Goal: Task Accomplishment & Management: Use online tool/utility

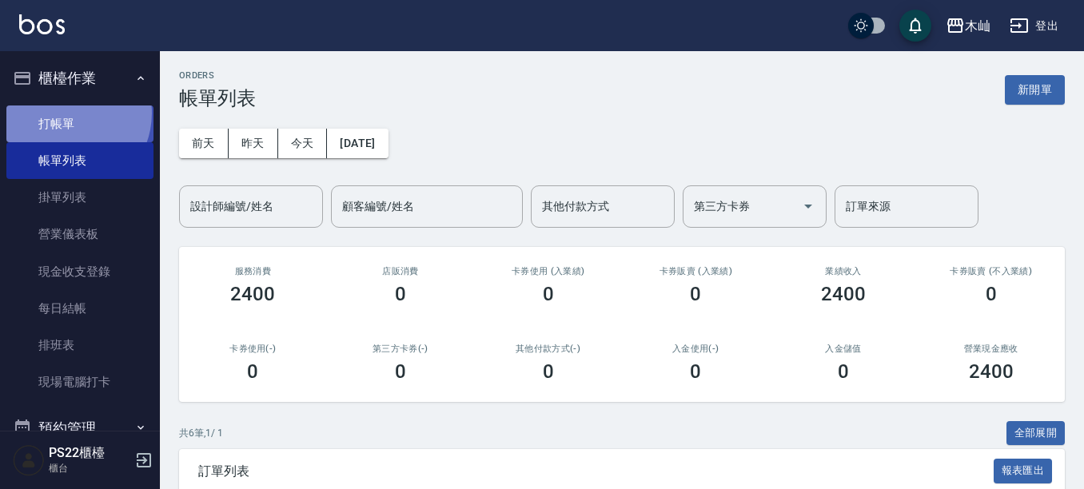
click at [65, 113] on link "打帳單" at bounding box center [79, 124] width 147 height 37
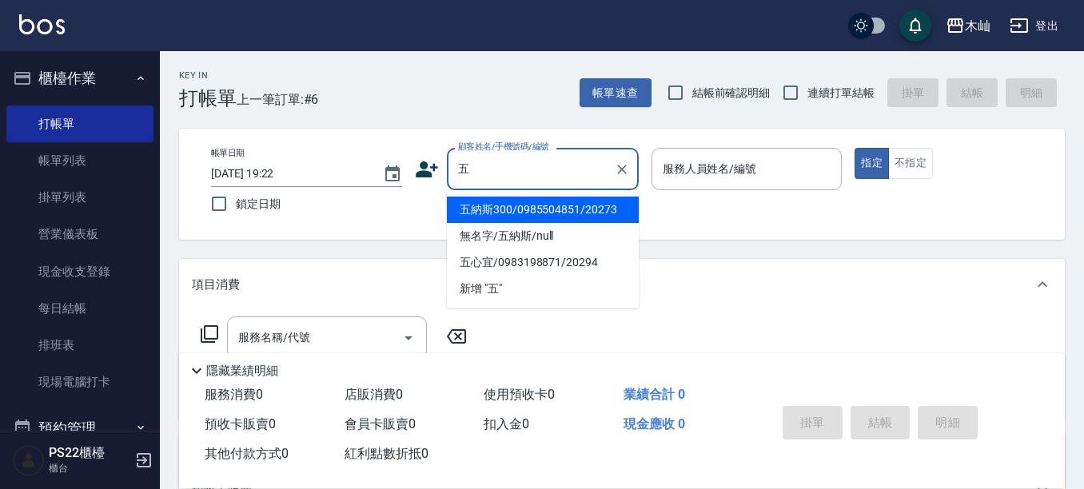
click at [571, 216] on li "五納斯300/0985504851/20273" at bounding box center [543, 210] width 192 height 26
type input "五納斯300/0985504851/20273"
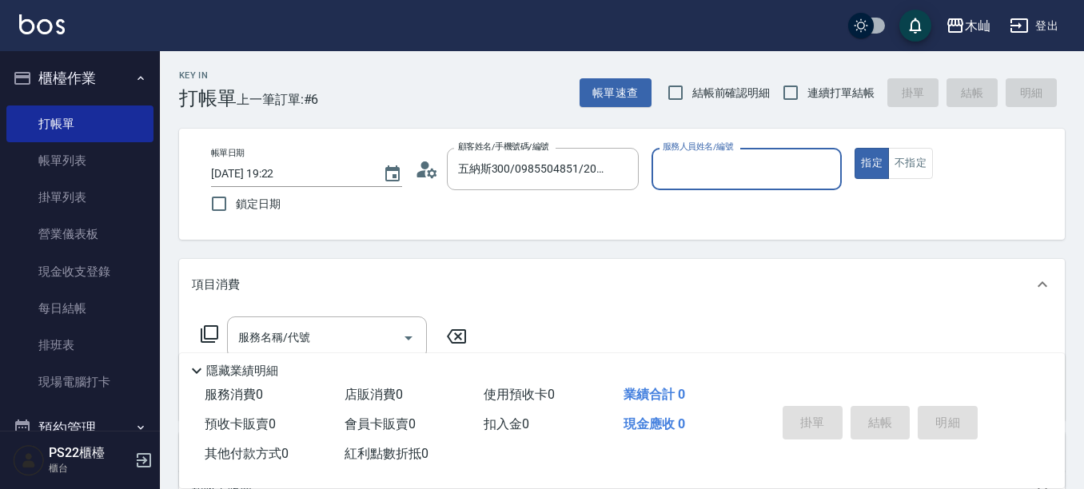
type input "小愛-10"
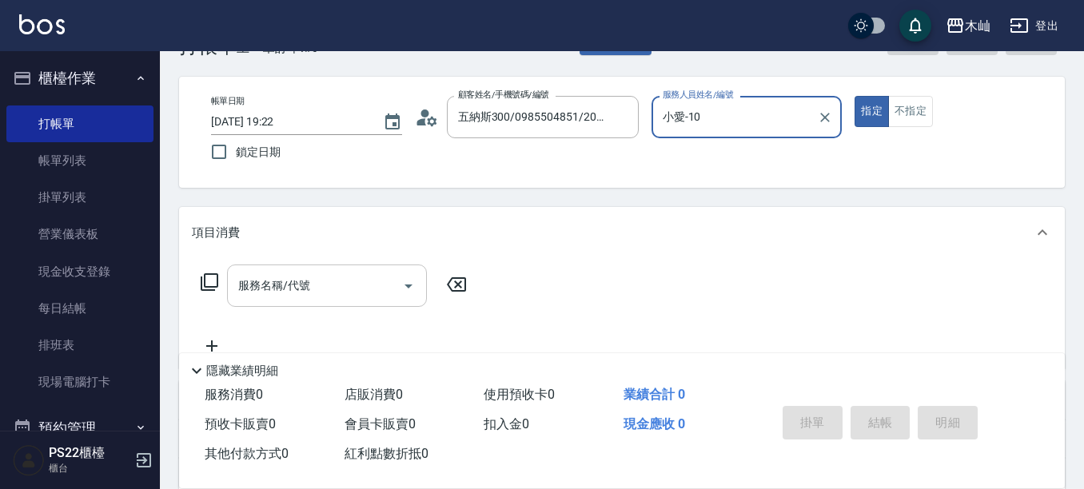
scroll to position [80, 0]
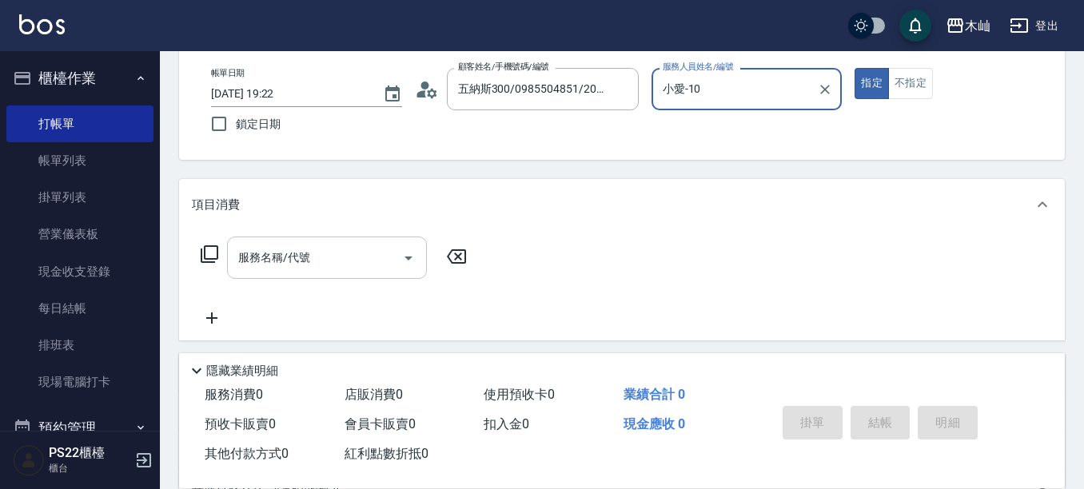
click at [321, 256] on input "服務名稱/代號" at bounding box center [315, 258] width 162 height 28
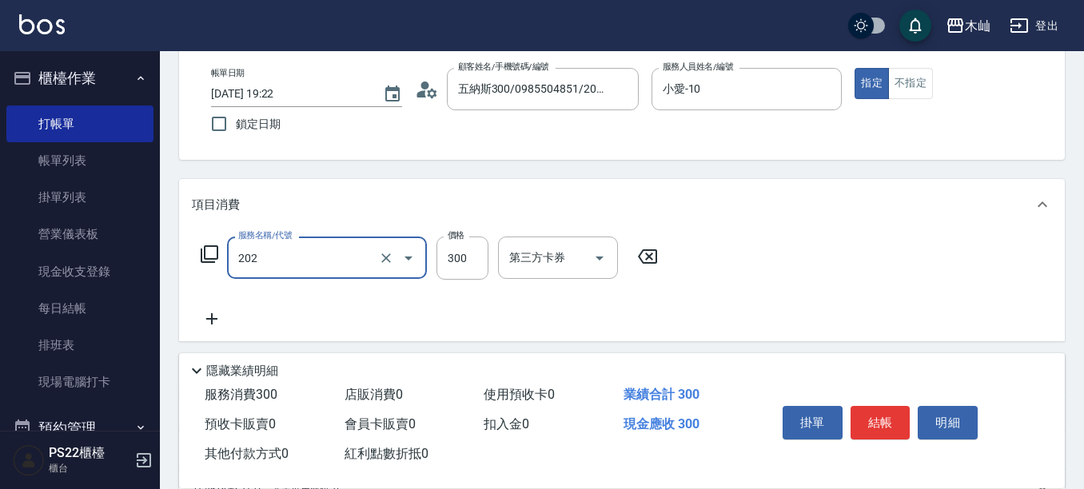
type input "單剪(202)"
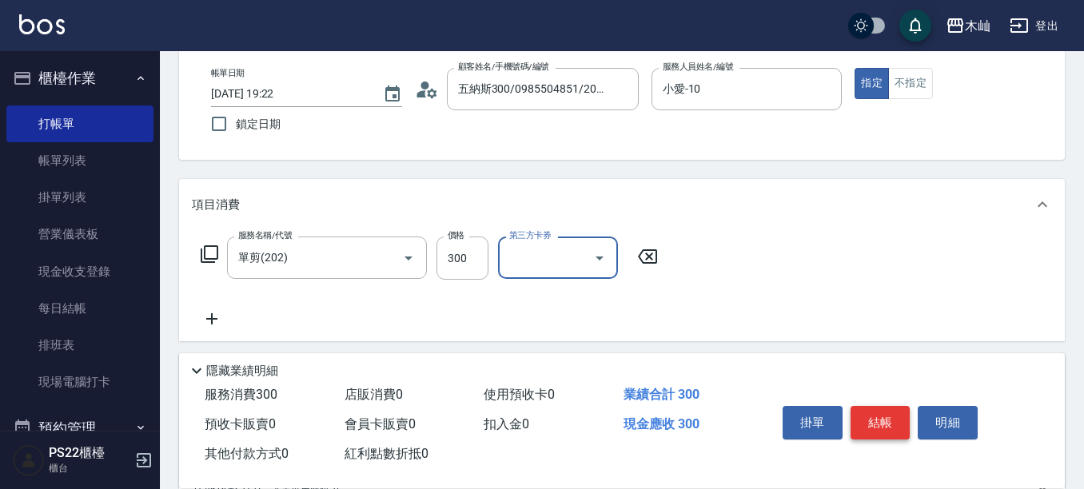
click at [891, 408] on button "結帳" at bounding box center [881, 423] width 60 height 34
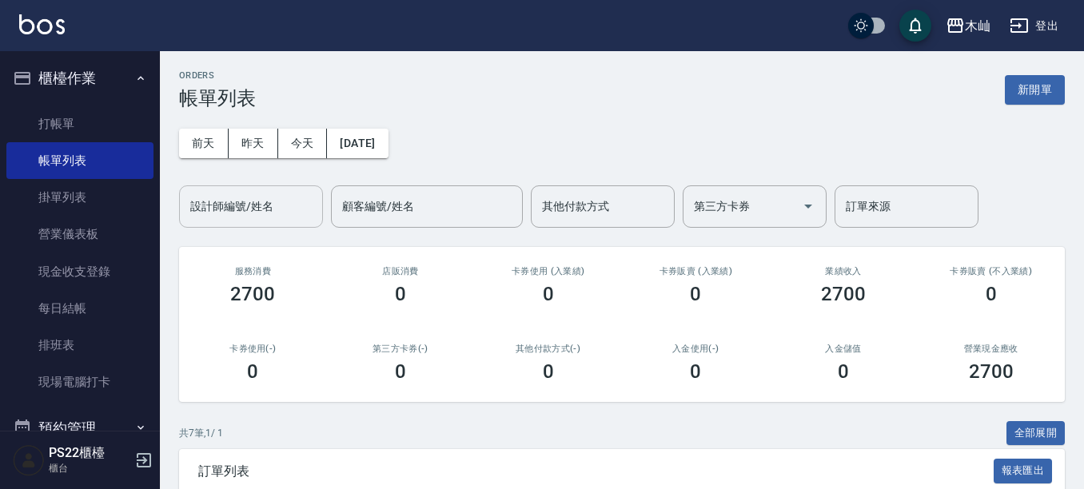
click at [249, 222] on div "設計師編號/姓名" at bounding box center [251, 207] width 144 height 42
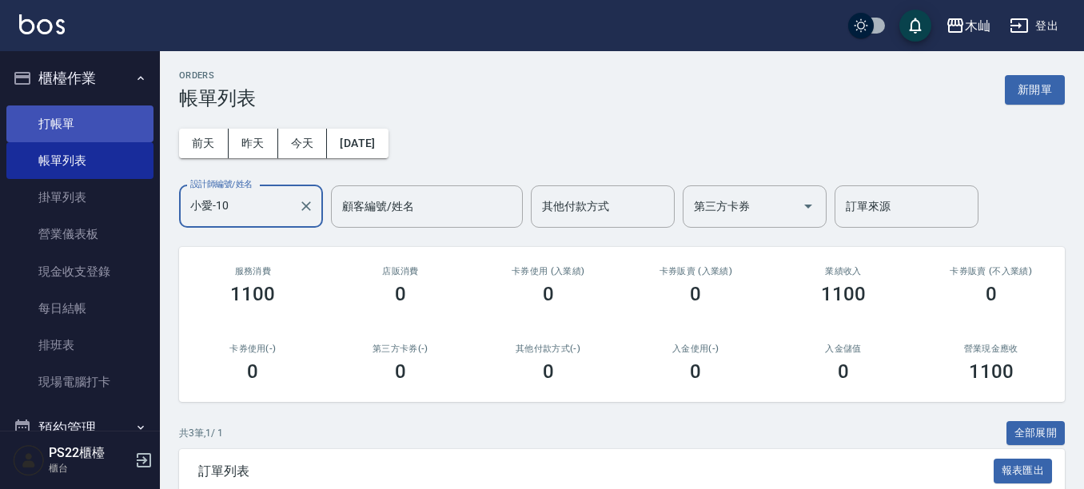
type input "小愛-10"
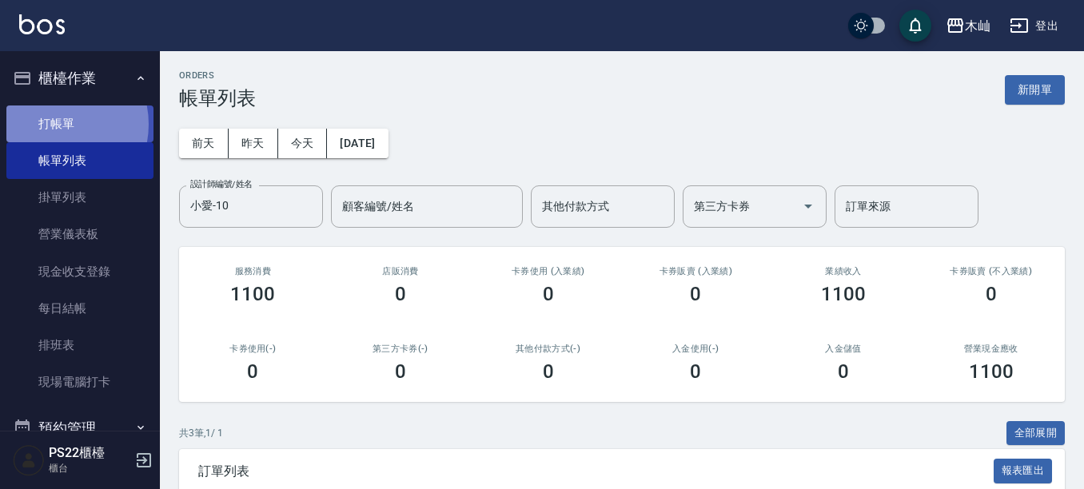
click at [50, 124] on link "打帳單" at bounding box center [79, 124] width 147 height 37
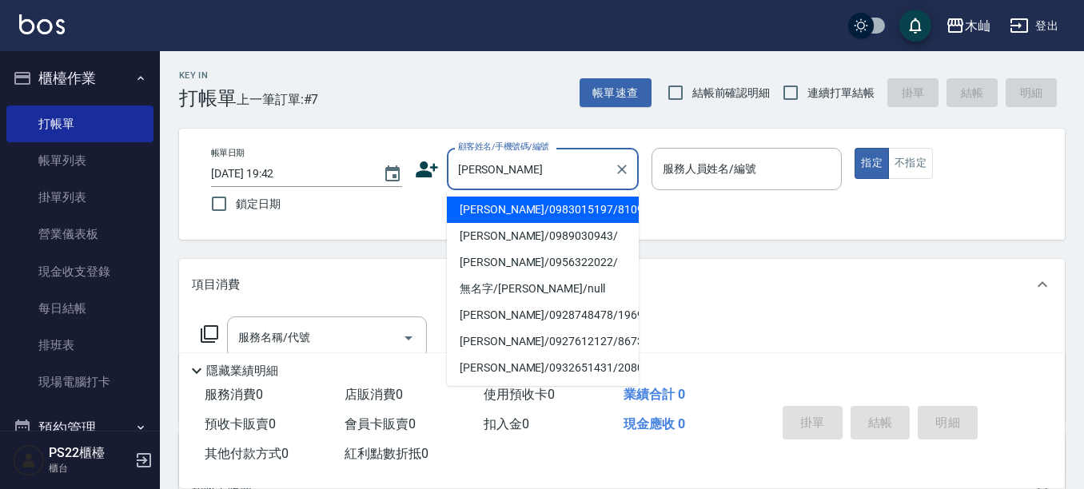
click at [551, 212] on li "[PERSON_NAME]/0983015197/810901" at bounding box center [543, 210] width 192 height 26
type input "[PERSON_NAME]/0983015197/810901"
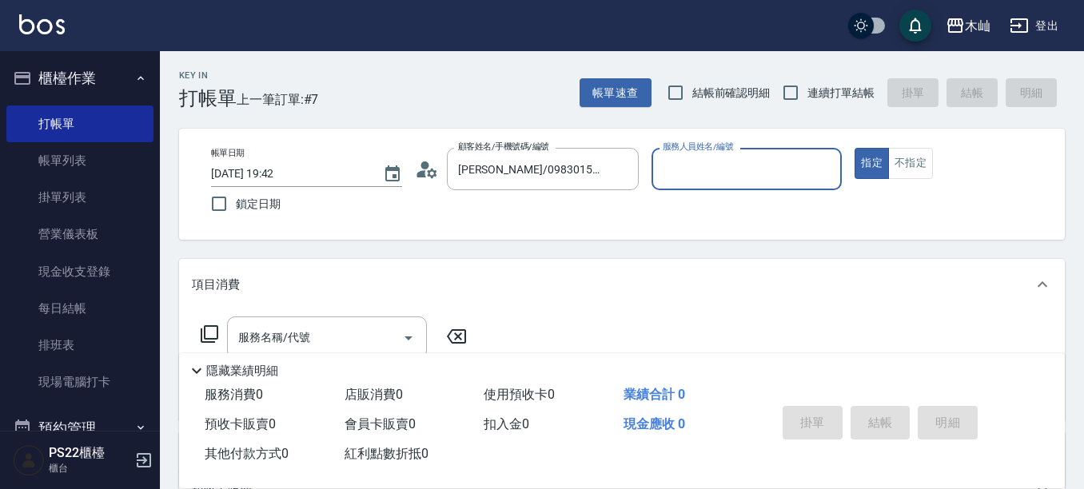
type input "Abby-5"
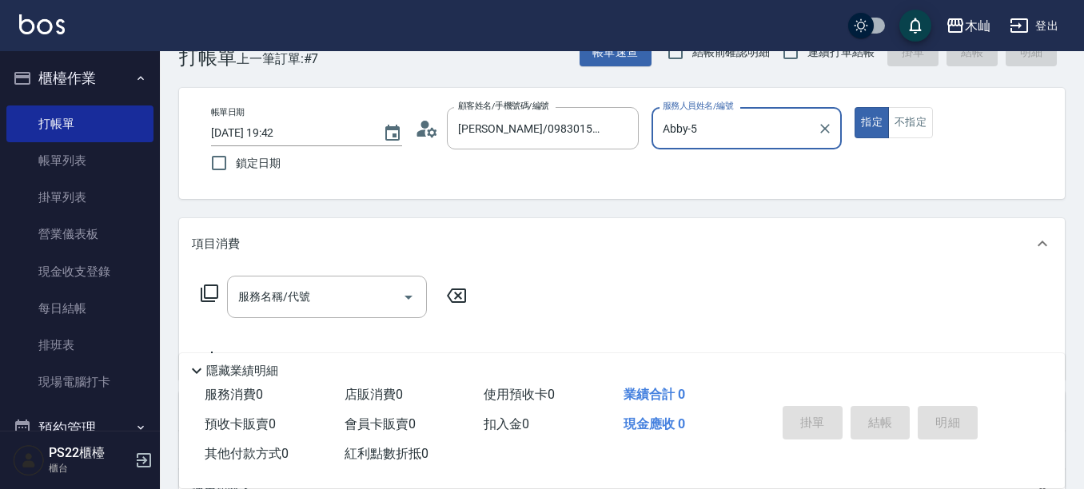
scroll to position [80, 0]
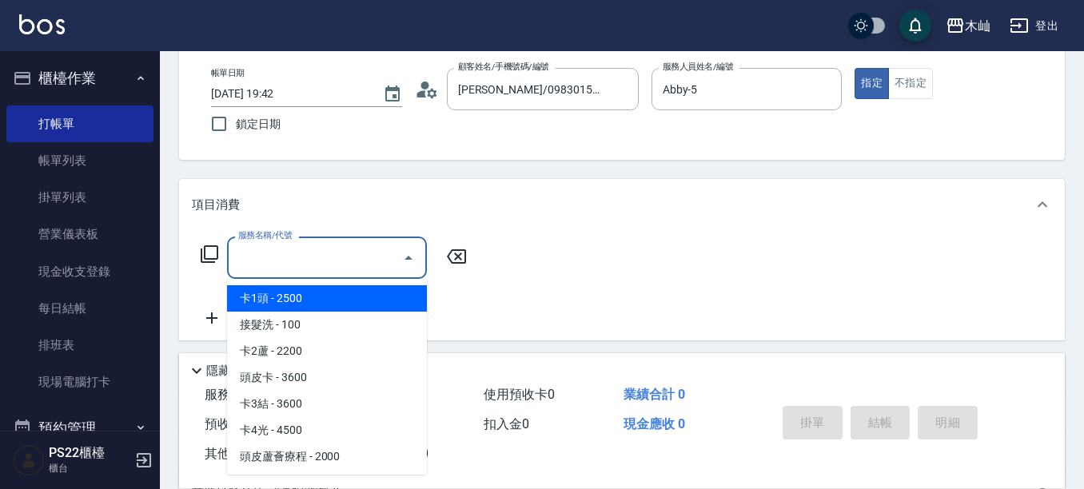
click at [332, 265] on input "服務名稱/代號" at bounding box center [315, 258] width 162 height 28
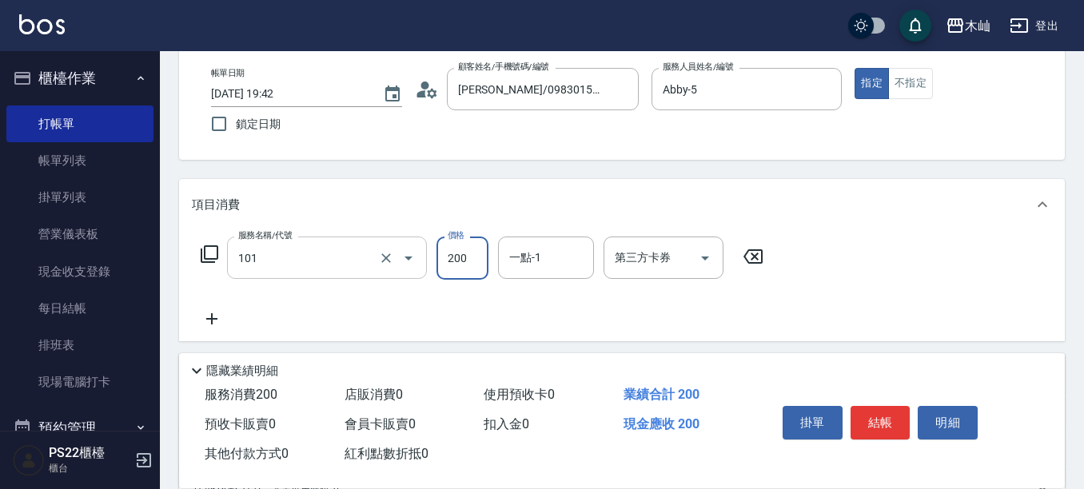
type input "洗髮(101)"
type input "300"
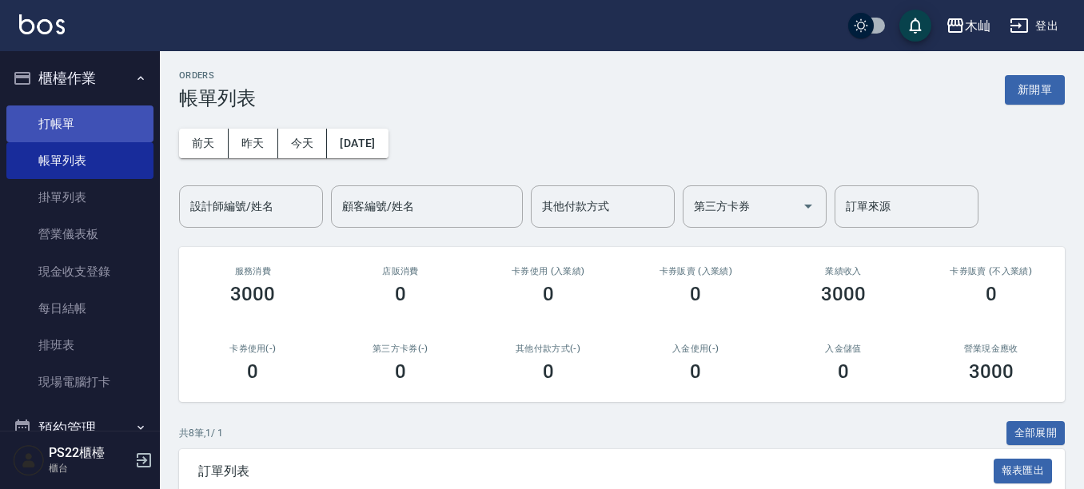
click at [90, 134] on link "打帳單" at bounding box center [79, 124] width 147 height 37
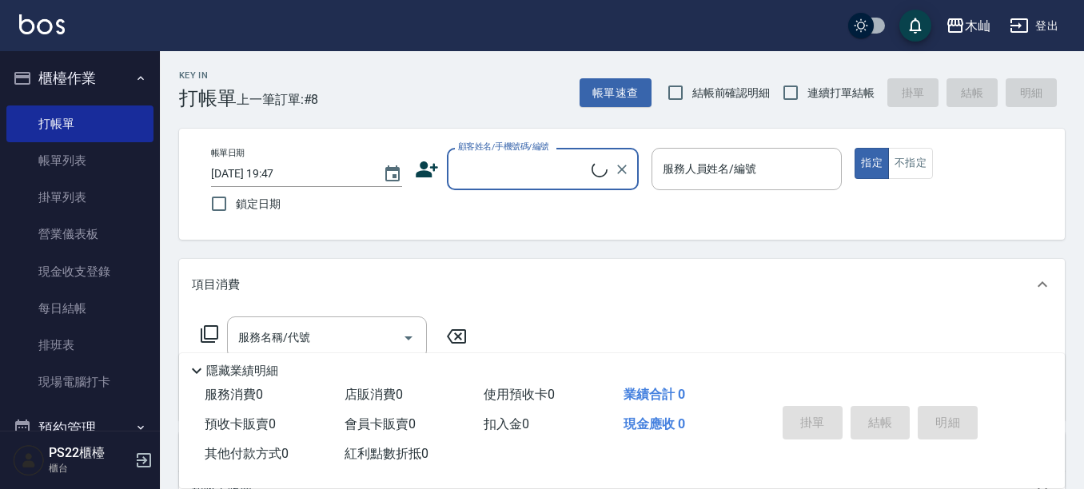
click at [514, 170] on input "顧客姓名/手機號碼/編號" at bounding box center [523, 169] width 138 height 28
type input "無"
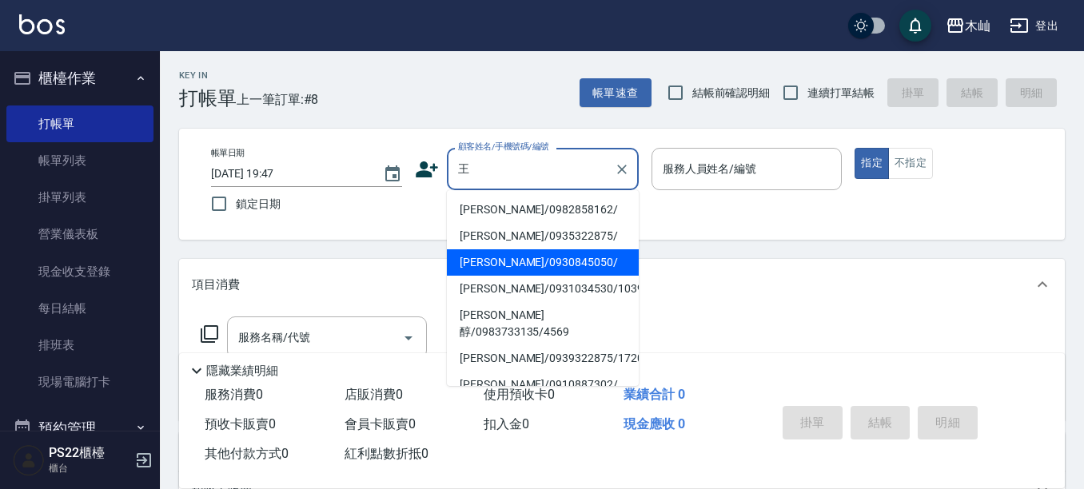
click at [542, 254] on li "[PERSON_NAME]/0930845050/" at bounding box center [543, 262] width 192 height 26
type input "[PERSON_NAME]/0930845050/"
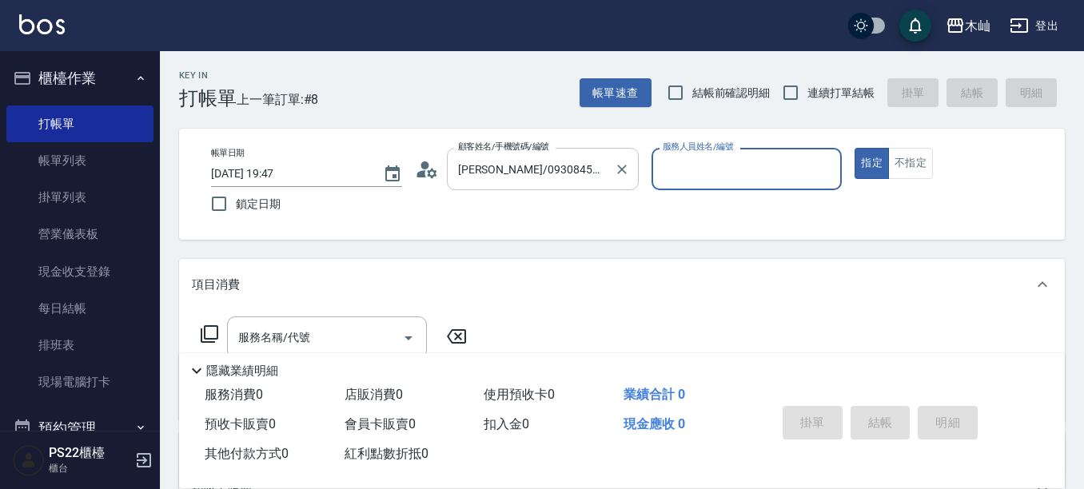
type input "[PERSON_NAME]-7"
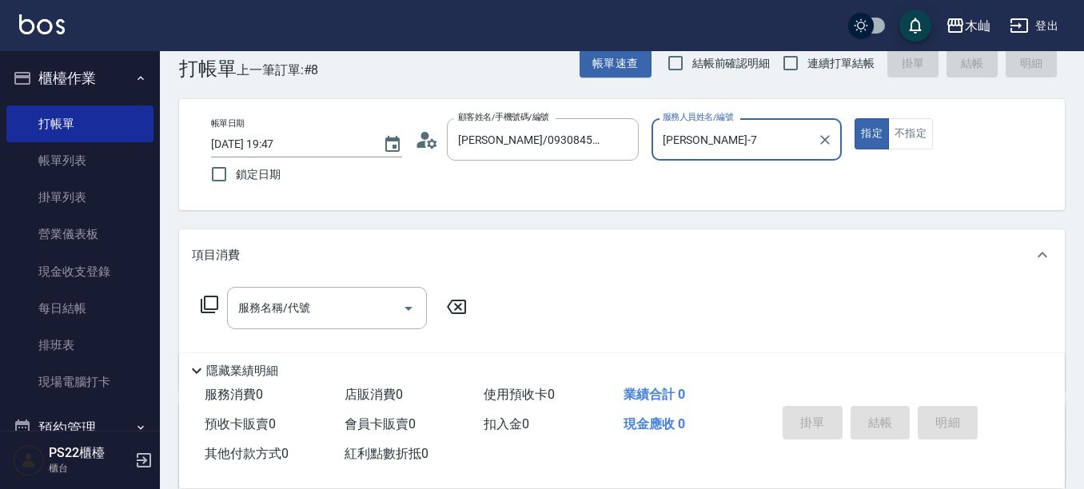
scroll to position [80, 0]
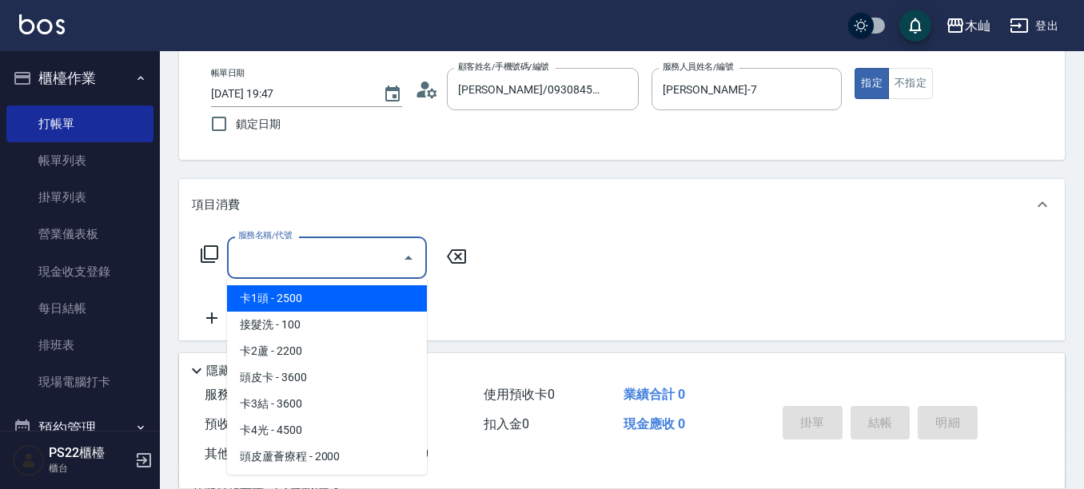
click at [347, 268] on input "服務名稱/代號" at bounding box center [315, 258] width 162 height 28
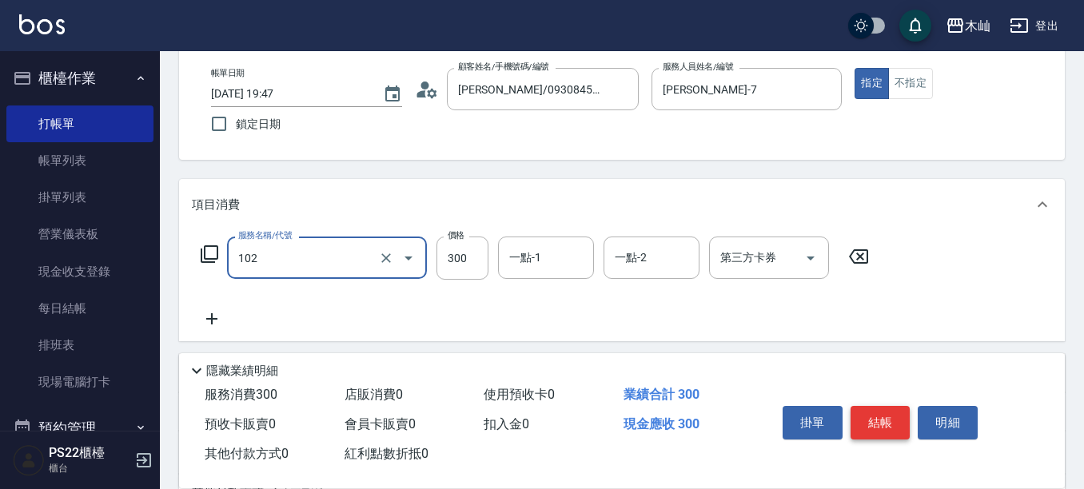
type input "精油洗髮(102)"
click at [877, 425] on button "結帳" at bounding box center [881, 423] width 60 height 34
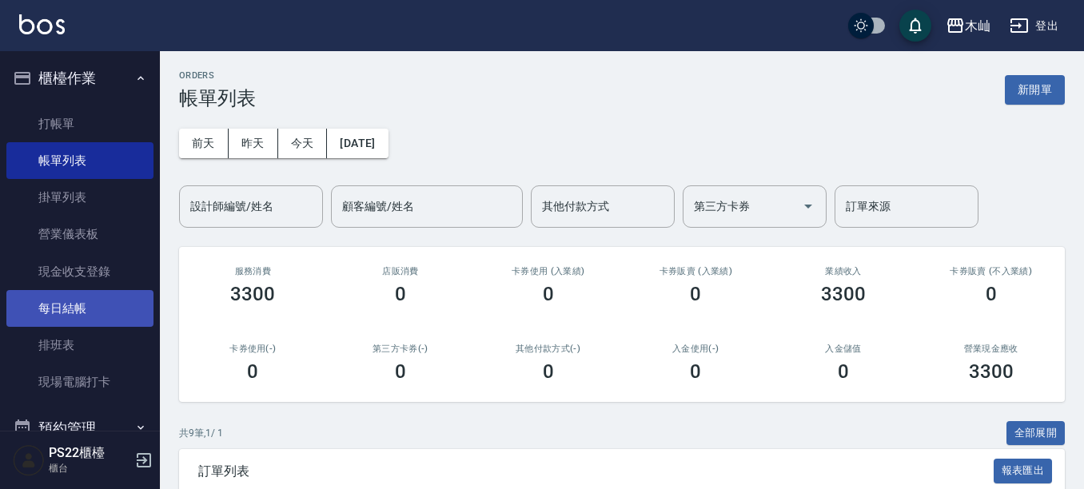
click at [70, 300] on link "每日結帳" at bounding box center [79, 308] width 147 height 37
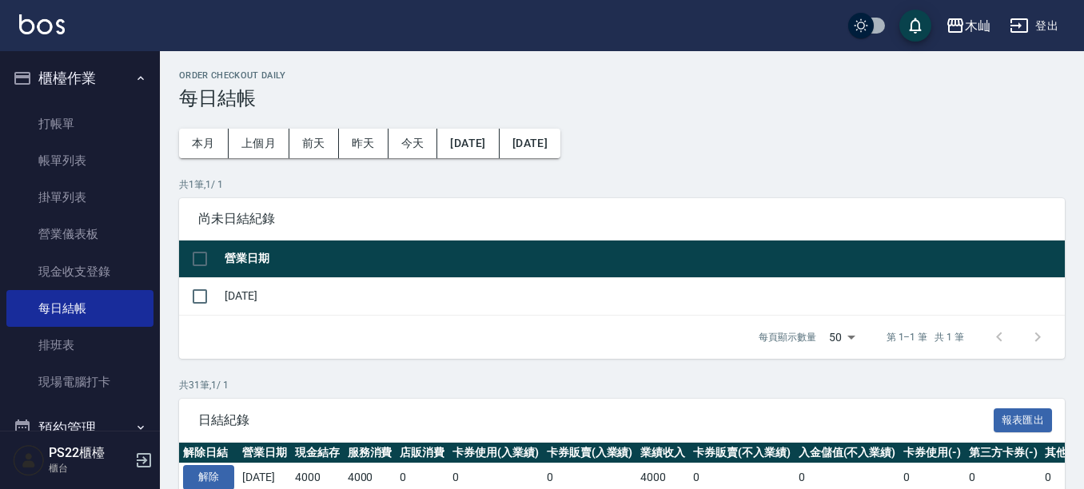
drag, startPoint x: 194, startPoint y: 252, endPoint x: 161, endPoint y: 294, distance: 54.1
drag, startPoint x: 202, startPoint y: 269, endPoint x: 200, endPoint y: 296, distance: 27.2
click at [202, 293] on table "營業日期 [DATE]" at bounding box center [622, 278] width 886 height 75
click at [200, 297] on input "checkbox" at bounding box center [200, 297] width 34 height 34
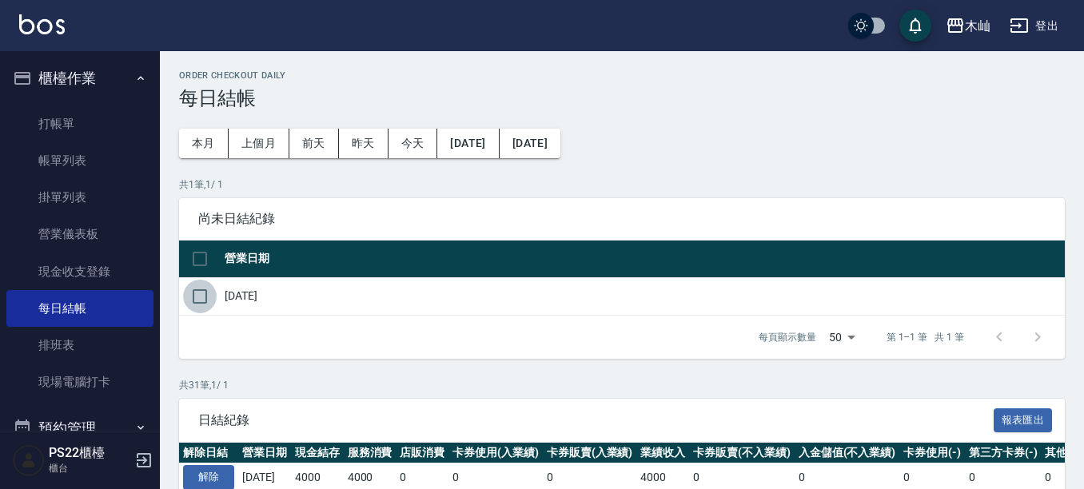
checkbox input "true"
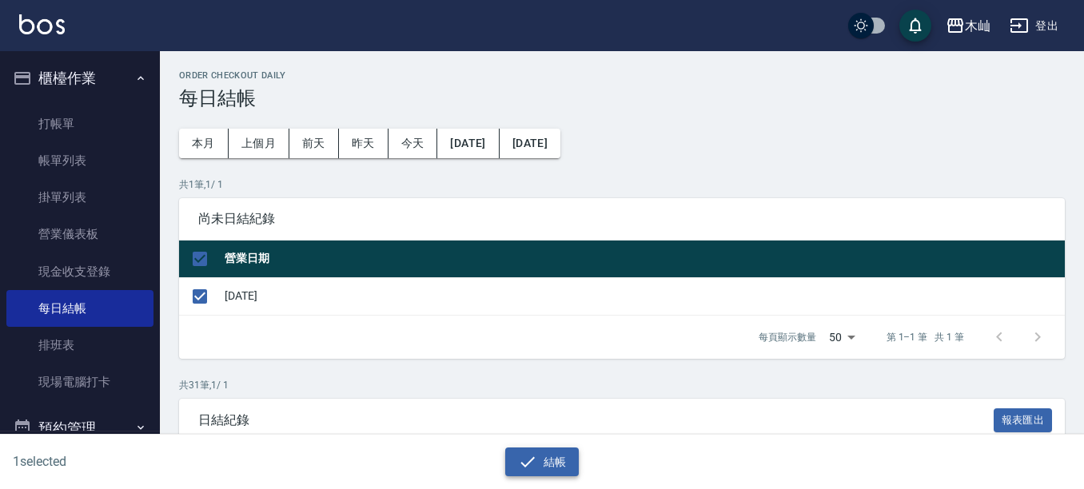
click at [576, 464] on button "結帳" at bounding box center [542, 463] width 74 height 30
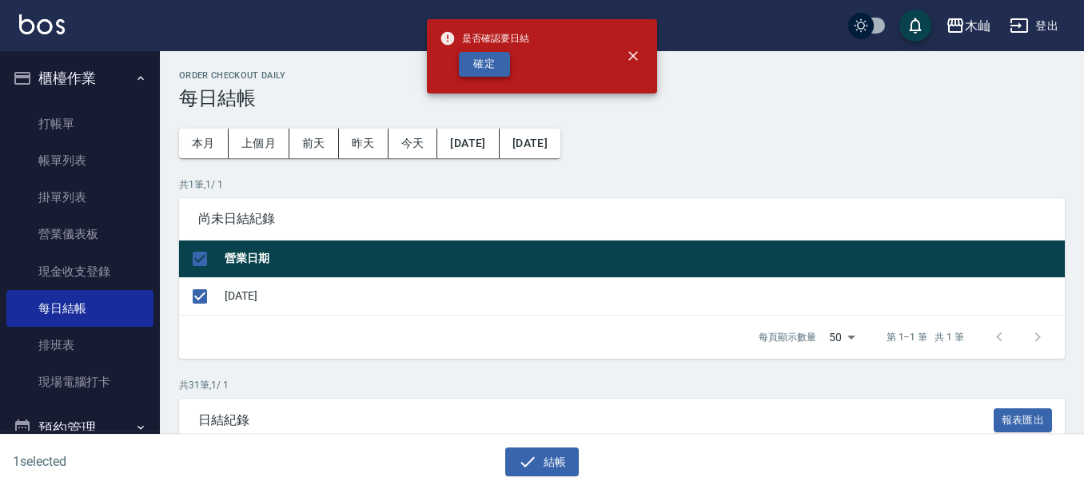
click at [497, 72] on button "確定" at bounding box center [484, 64] width 51 height 25
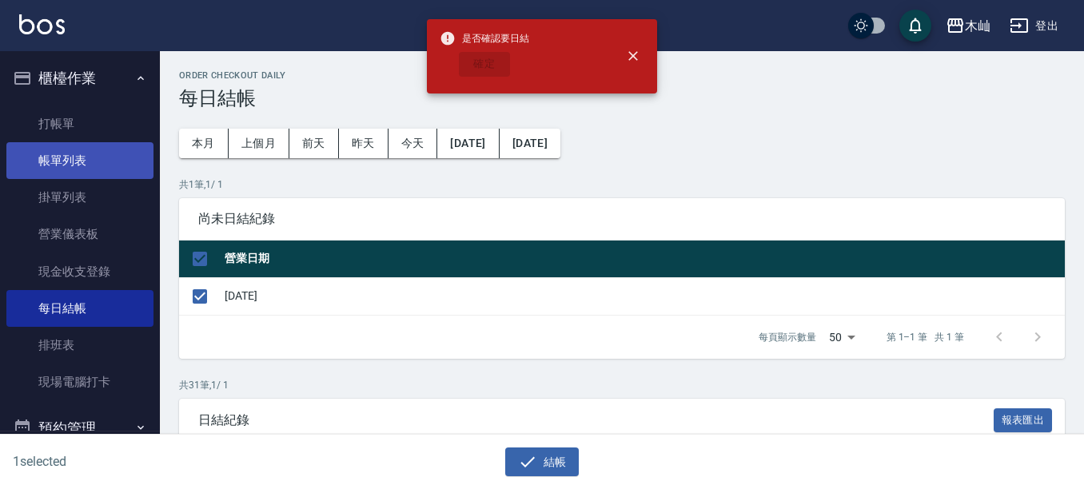
checkbox input "false"
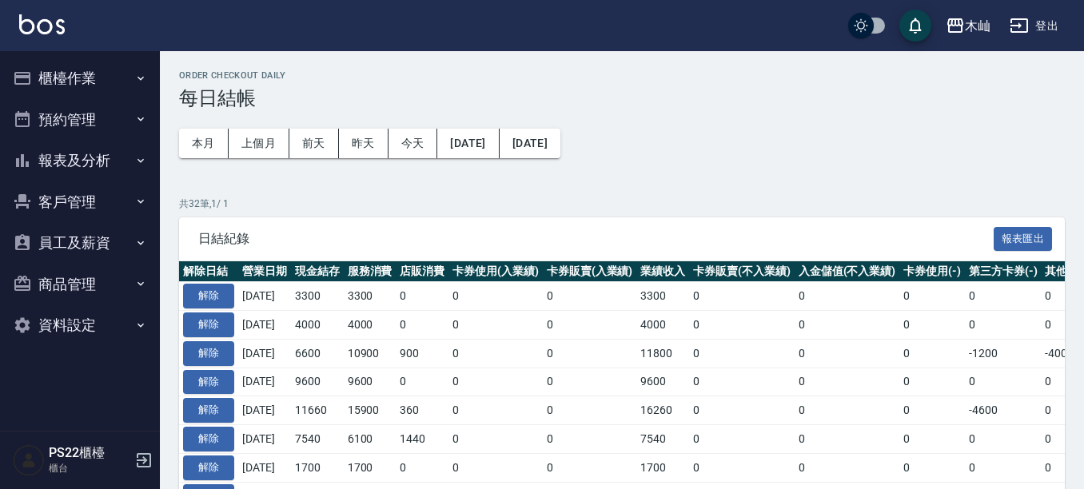
click at [82, 155] on button "報表及分析" at bounding box center [79, 161] width 147 height 42
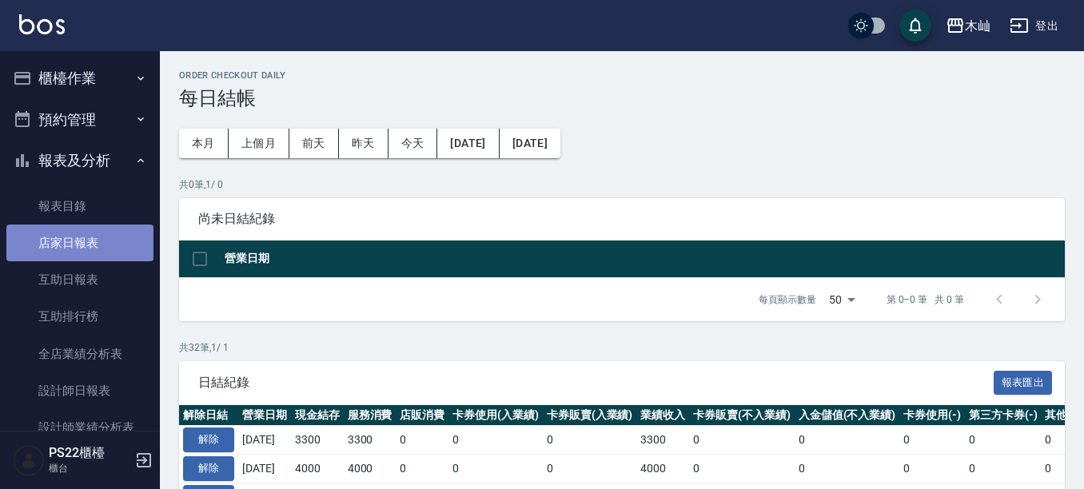
click at [86, 241] on link "店家日報表" at bounding box center [79, 243] width 147 height 37
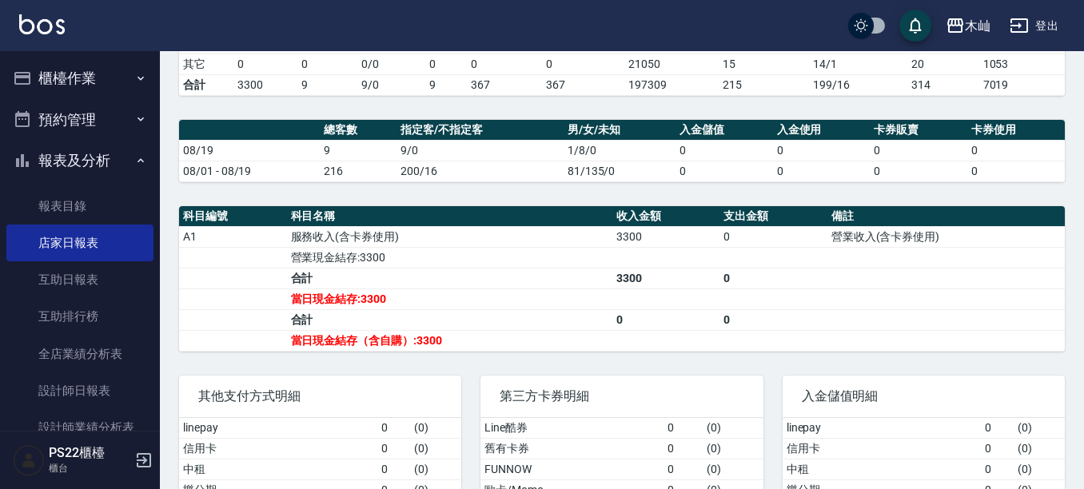
scroll to position [400, 0]
